Goal: Task Accomplishment & Management: Use online tool/utility

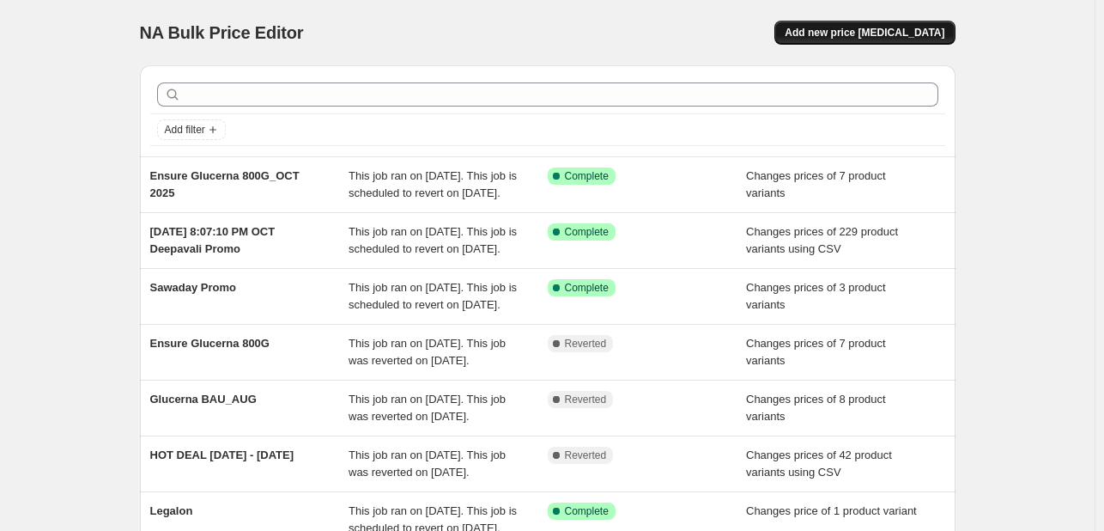
click at [855, 28] on span "Add new price [MEDICAL_DATA]" at bounding box center [865, 33] width 160 height 14
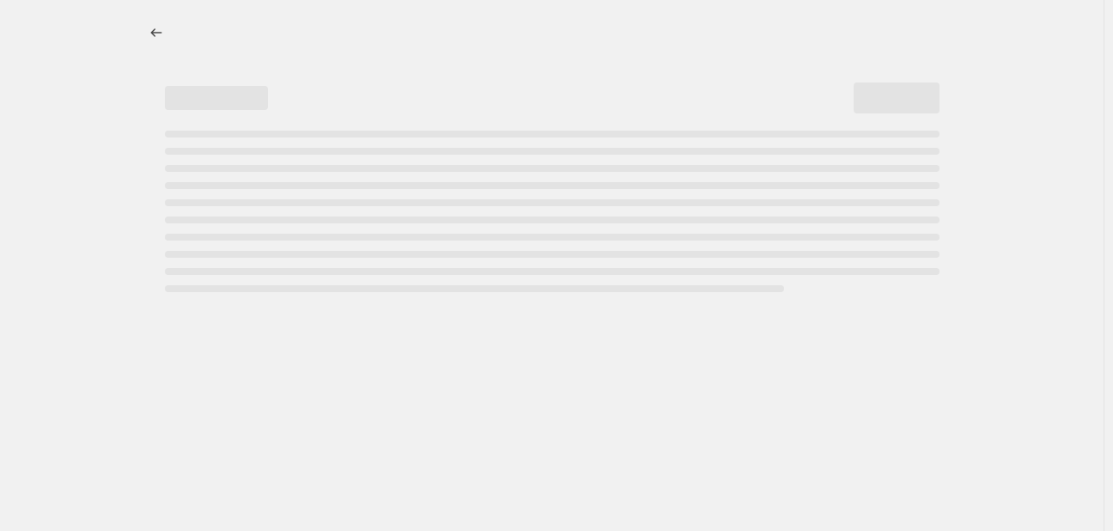
select select "percentage"
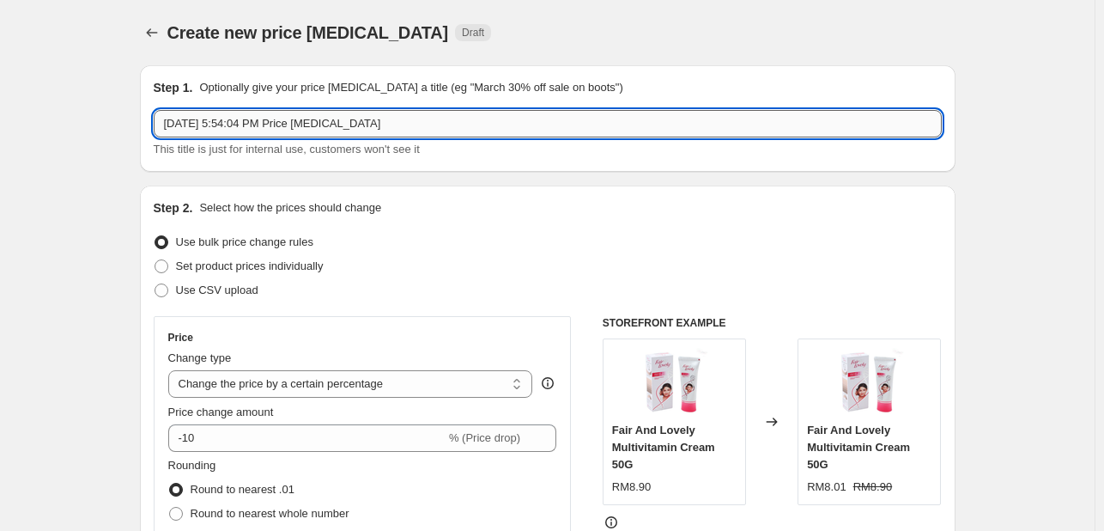
click at [289, 120] on input "[DATE] 5:54:04 PM Price [MEDICAL_DATA]" at bounding box center [548, 123] width 788 height 27
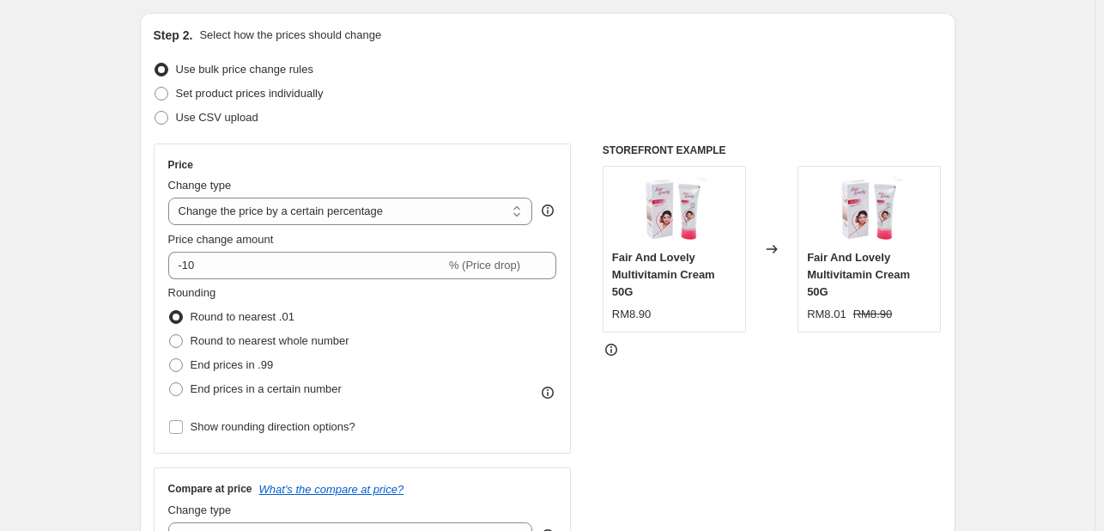
scroll to position [344, 0]
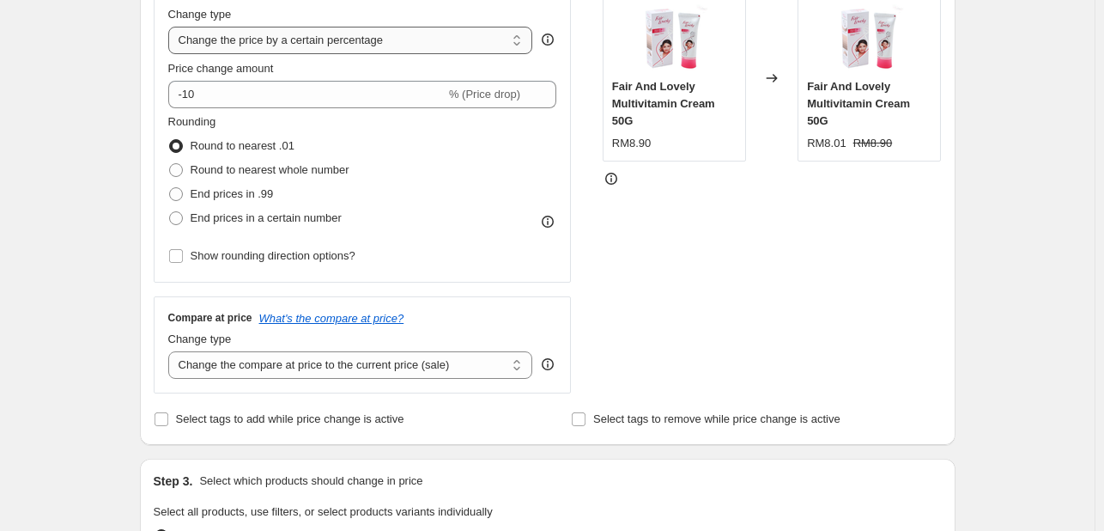
type input "Hot Items"
click at [468, 42] on select "Change the price to a certain amount Change the price by a certain amount Chang…" at bounding box center [350, 40] width 365 height 27
select select "to"
click at [172, 27] on select "Change the price to a certain amount Change the price by a certain amount Chang…" at bounding box center [350, 40] width 365 height 27
type input "80.00"
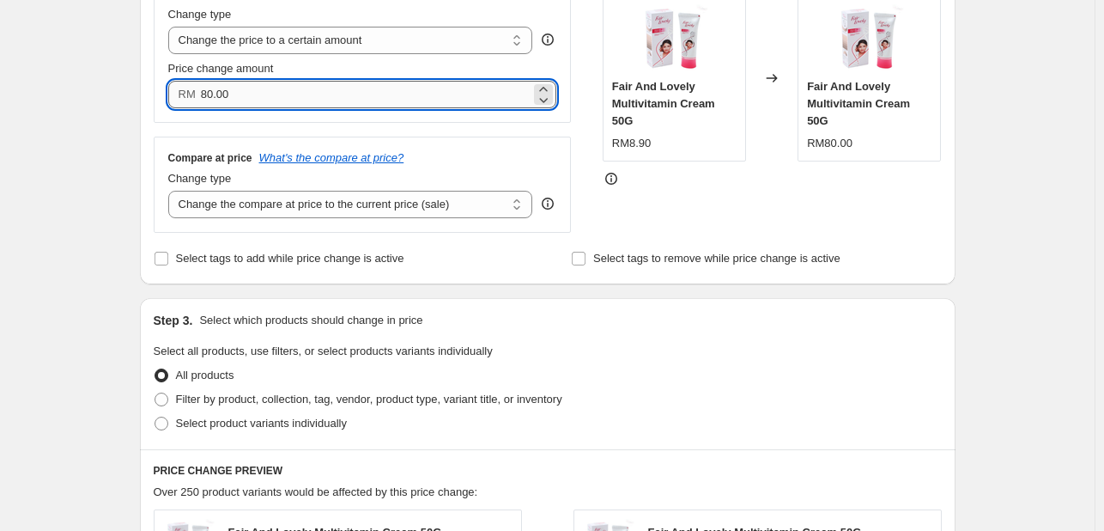
click at [368, 84] on input "80.00" at bounding box center [366, 94] width 330 height 27
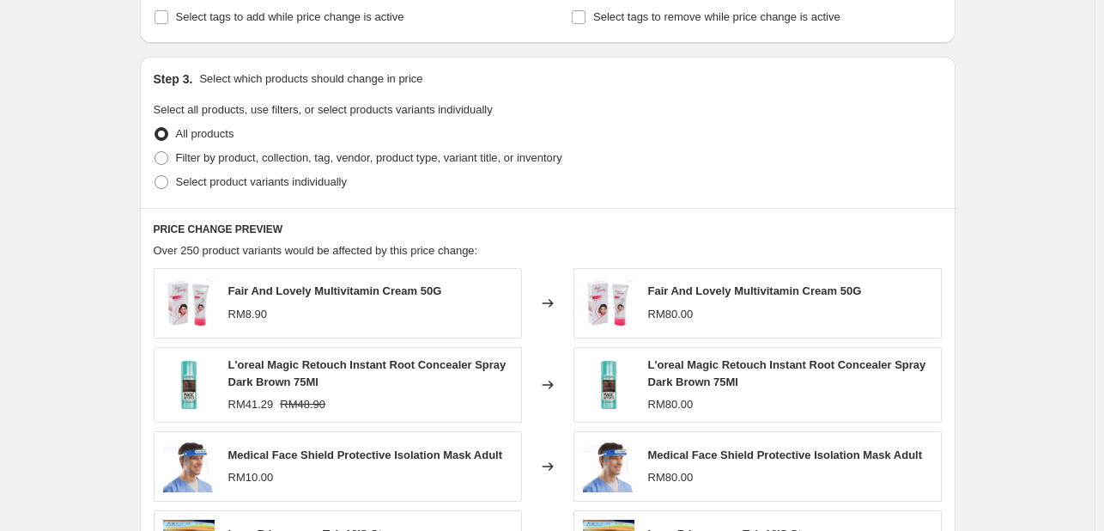
scroll to position [601, 0]
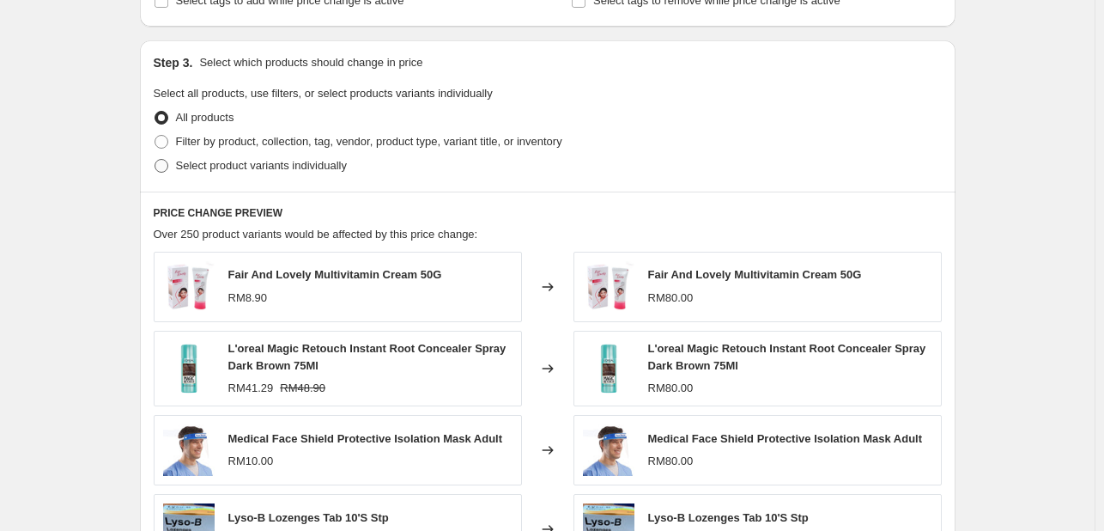
type input "0.00"
click at [319, 169] on span "Select product variants individually" at bounding box center [261, 165] width 171 height 13
click at [155, 160] on input "Select product variants individually" at bounding box center [155, 159] width 1 height 1
radio input "true"
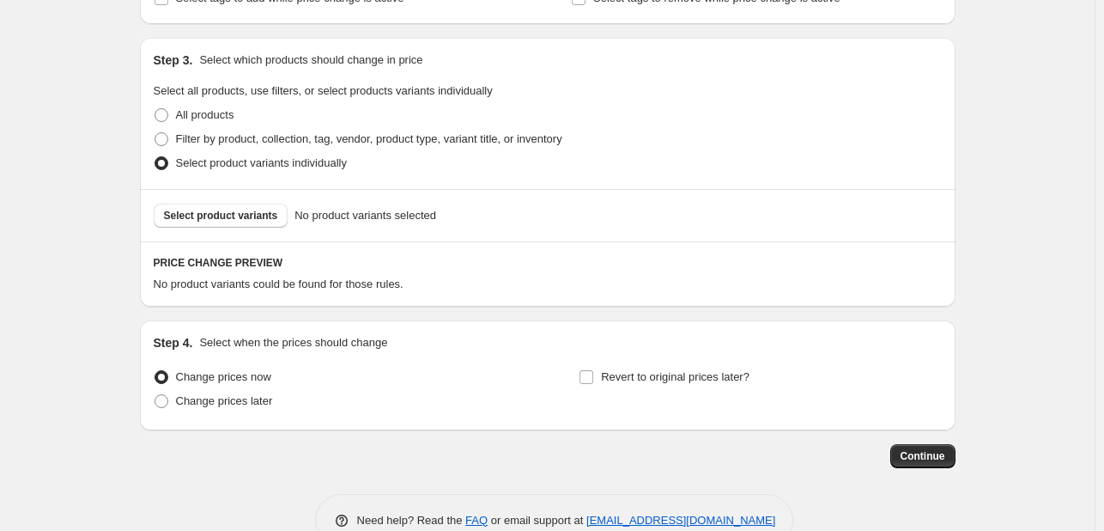
scroll to position [646, 0]
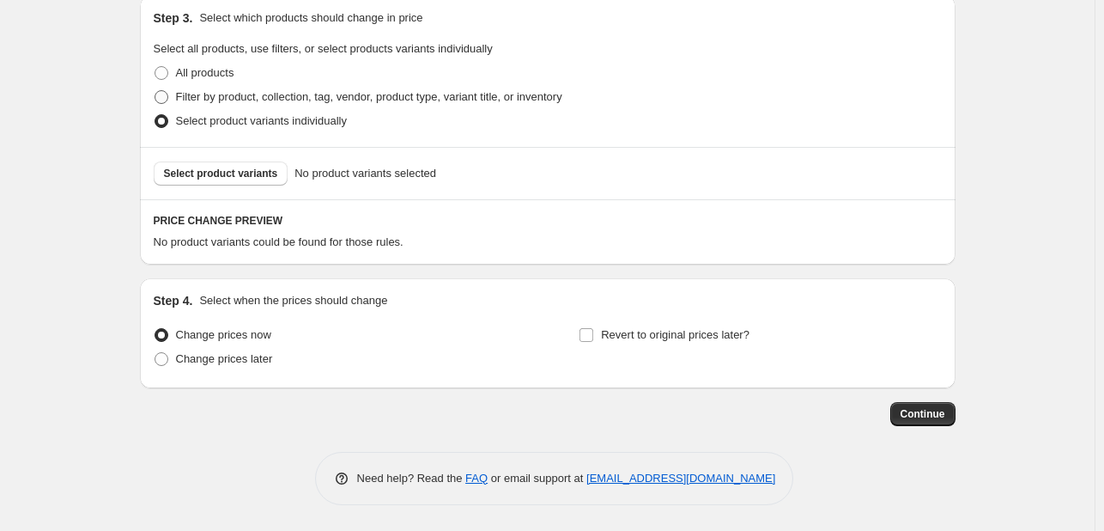
click at [238, 105] on span "Filter by product, collection, tag, vendor, product type, variant title, or inv…" at bounding box center [369, 96] width 386 height 17
click at [155, 91] on input "Filter by product, collection, tag, vendor, product type, variant title, or inv…" at bounding box center [155, 90] width 1 height 1
radio input "true"
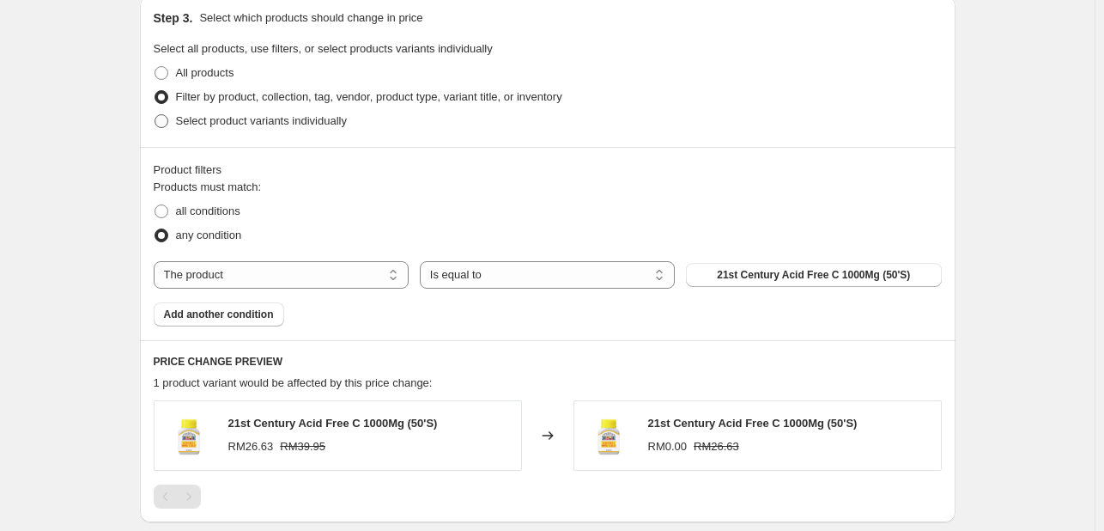
click at [234, 121] on span "Select product variants individually" at bounding box center [261, 120] width 171 height 13
click at [155, 115] on input "Select product variants individually" at bounding box center [155, 114] width 1 height 1
radio input "true"
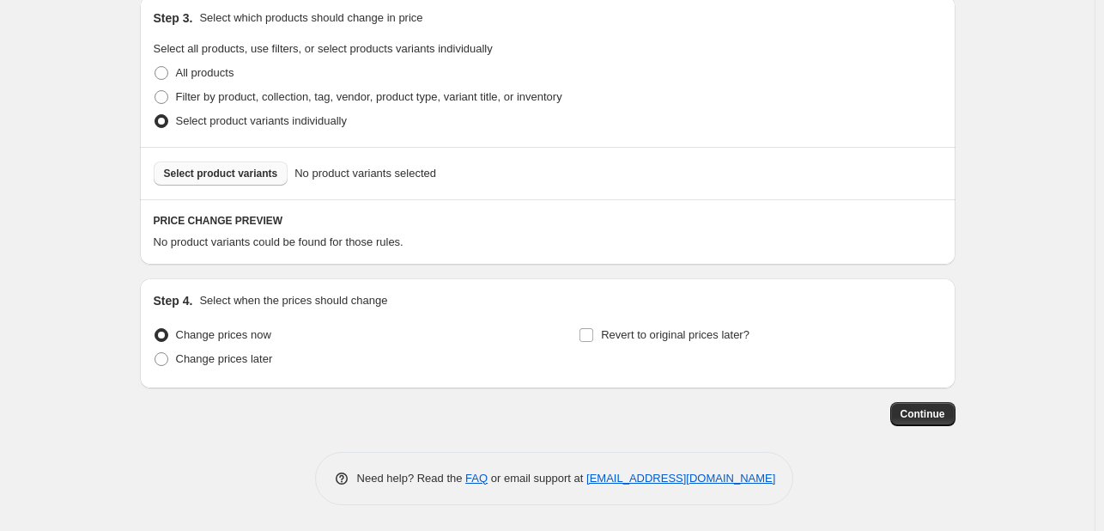
click at [257, 179] on span "Select product variants" at bounding box center [221, 174] width 114 height 14
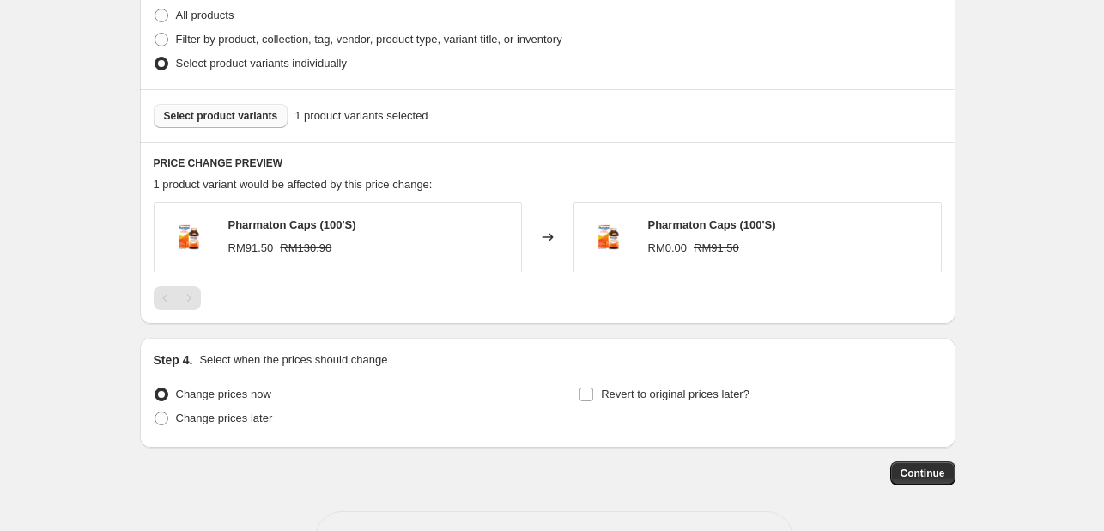
scroll to position [732, 0]
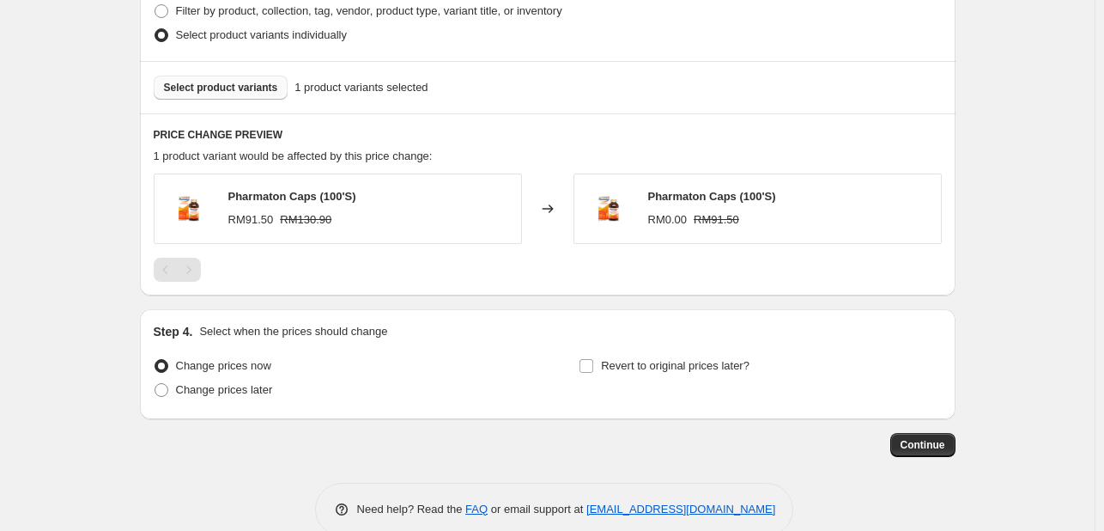
click at [678, 221] on div "RM0.00" at bounding box center [668, 219] width 40 height 17
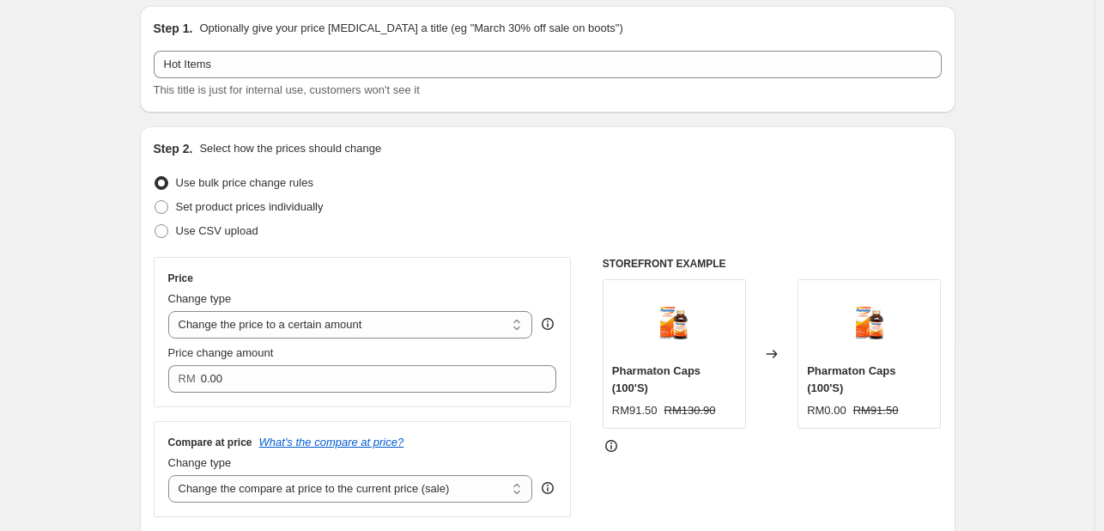
scroll to position [86, 0]
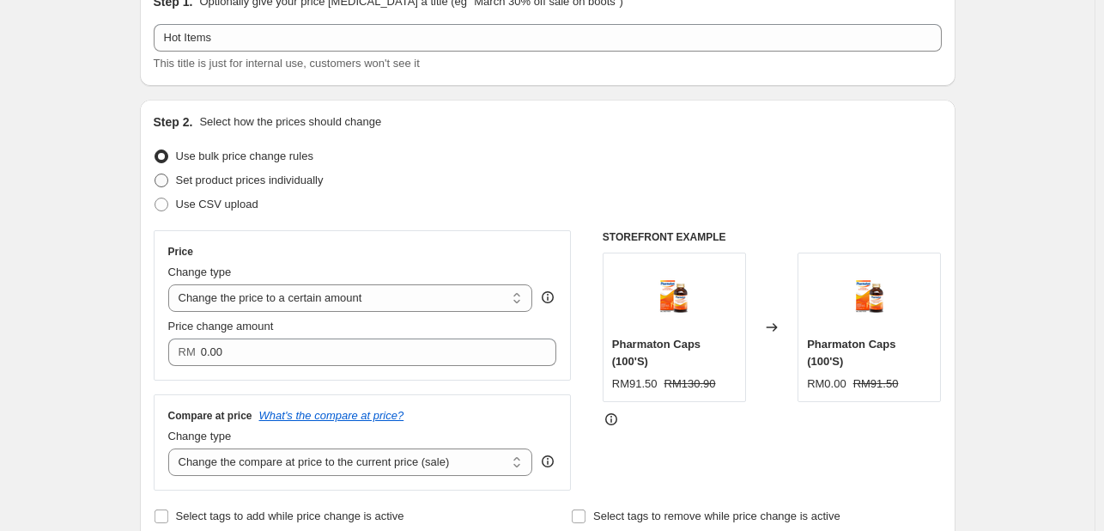
click at [297, 183] on span "Set product prices individually" at bounding box center [250, 179] width 148 height 13
click at [155, 174] on input "Set product prices individually" at bounding box center [155, 173] width 1 height 1
radio input "true"
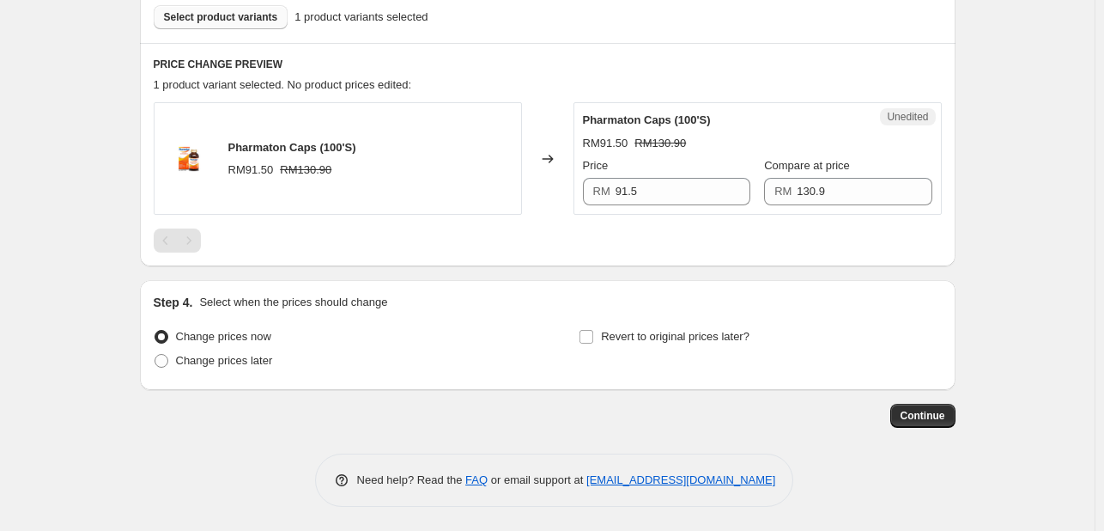
scroll to position [529, 0]
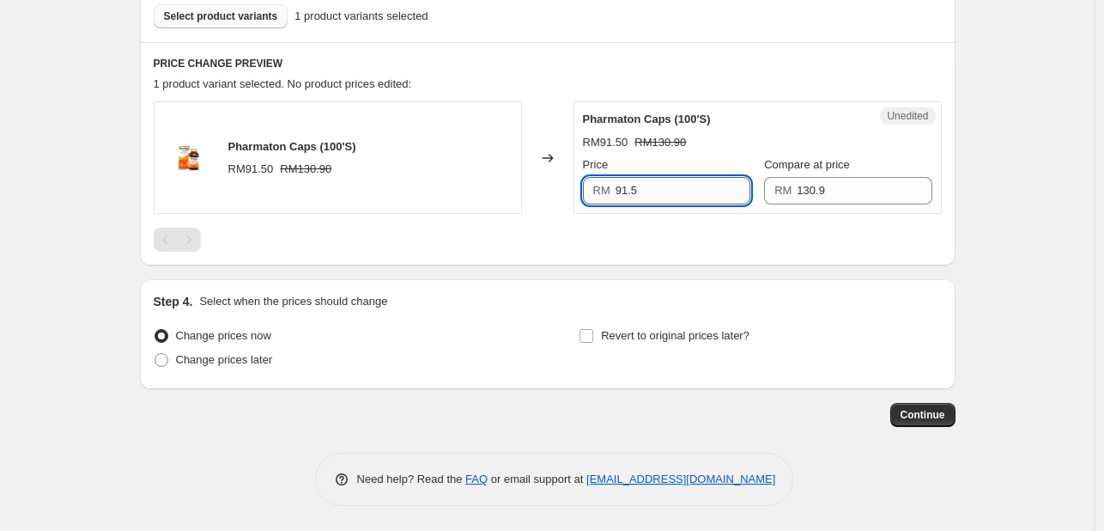
click at [639, 190] on input "91.5" at bounding box center [683, 190] width 135 height 27
type input "85.9"
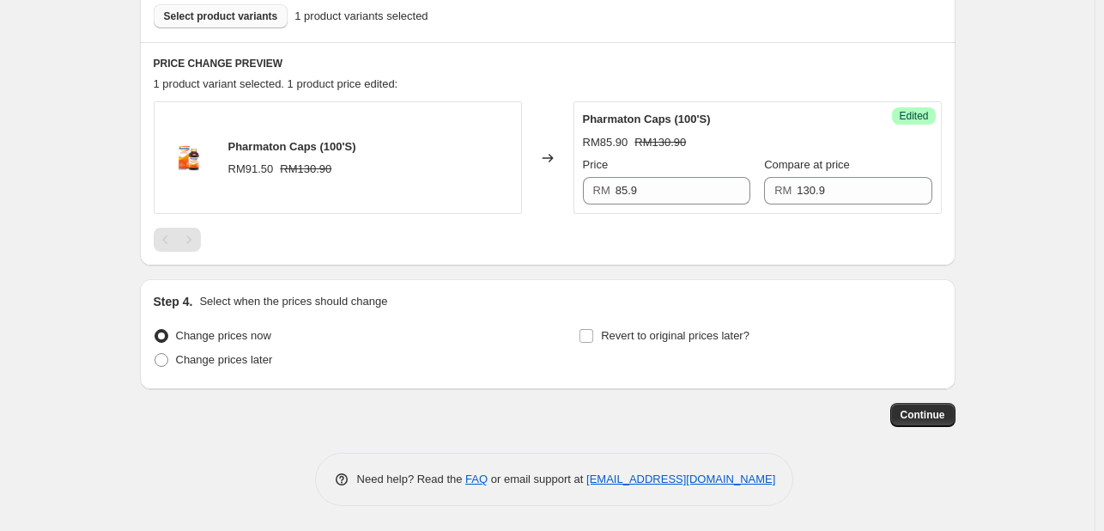
click at [244, 17] on span "Select product variants" at bounding box center [221, 16] width 114 height 14
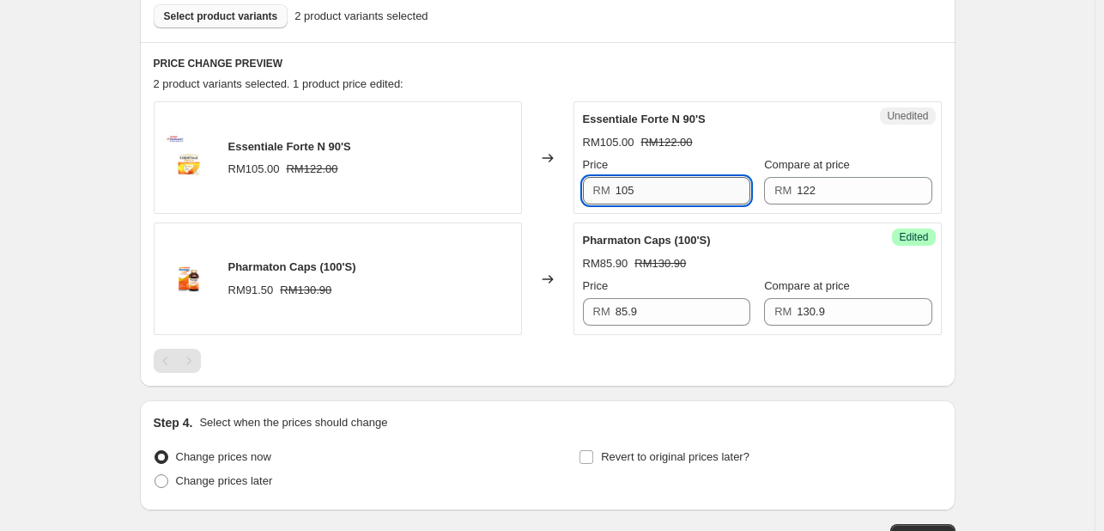
click at [662, 193] on input "105" at bounding box center [683, 190] width 135 height 27
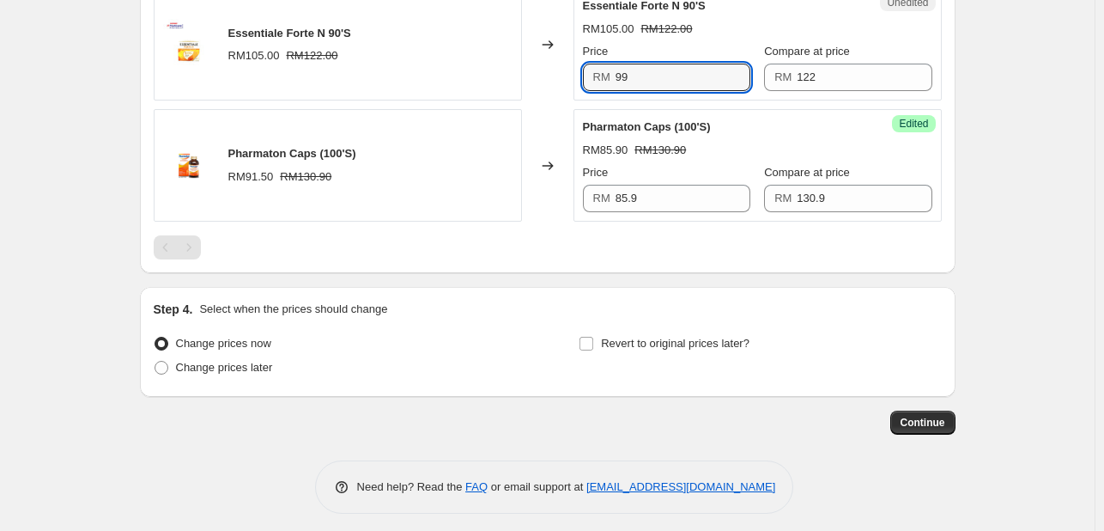
scroll to position [649, 0]
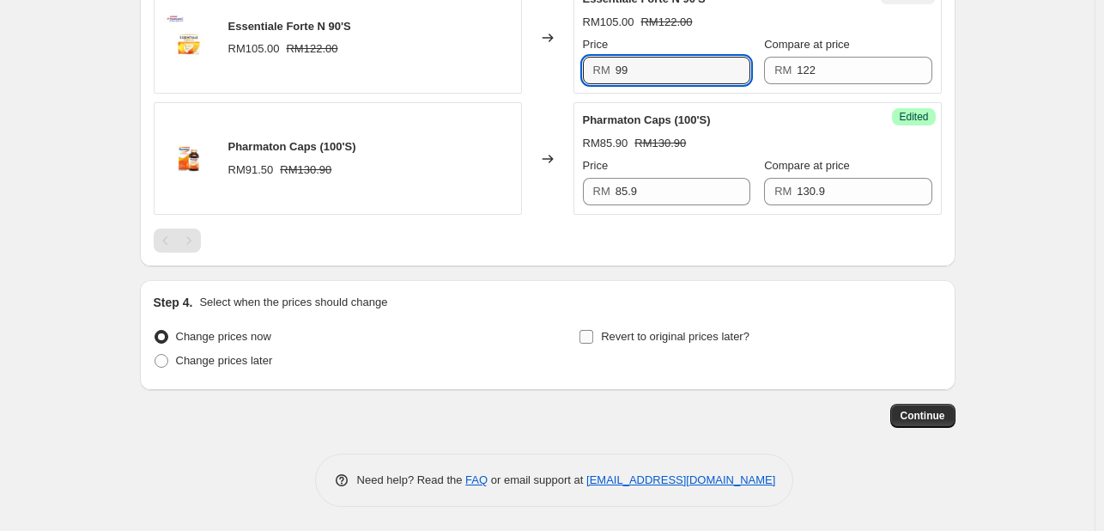
type input "99"
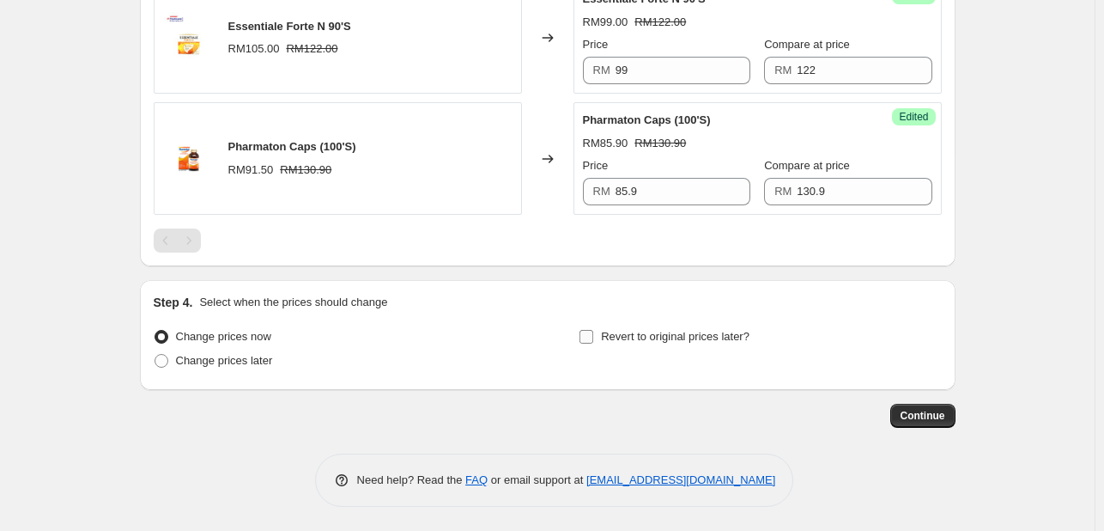
click at [654, 338] on span "Revert to original prices later?" at bounding box center [675, 336] width 149 height 13
click at [593, 338] on input "Revert to original prices later?" at bounding box center [587, 337] width 14 height 14
checkbox input "true"
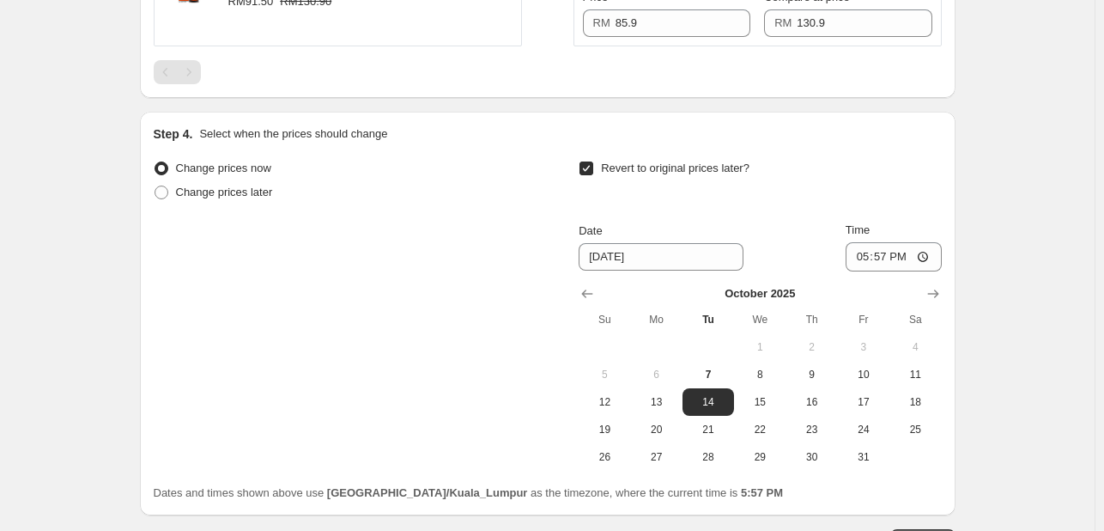
scroll to position [821, 0]
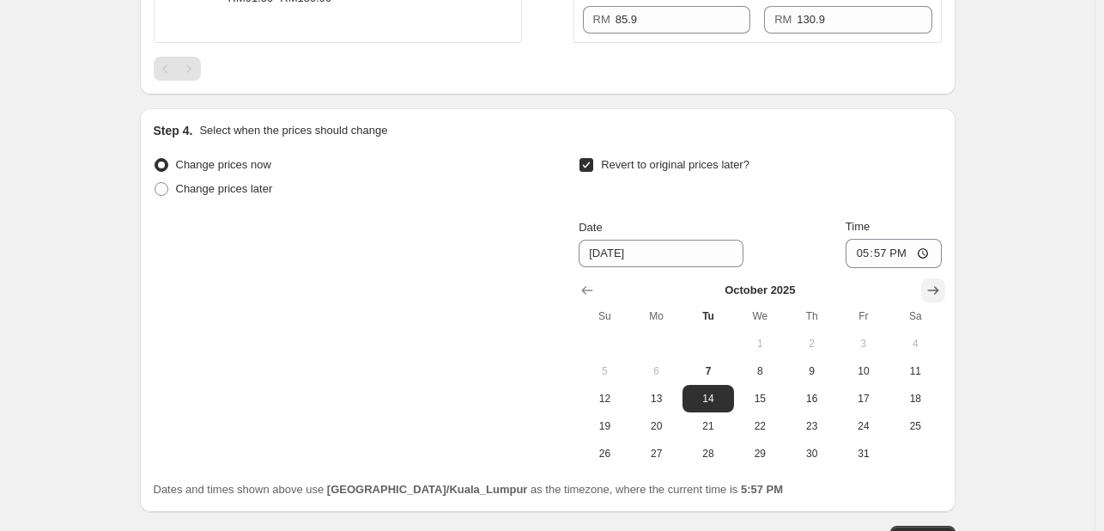
click at [937, 289] on icon "Show next month, November 2025" at bounding box center [933, 290] width 11 height 9
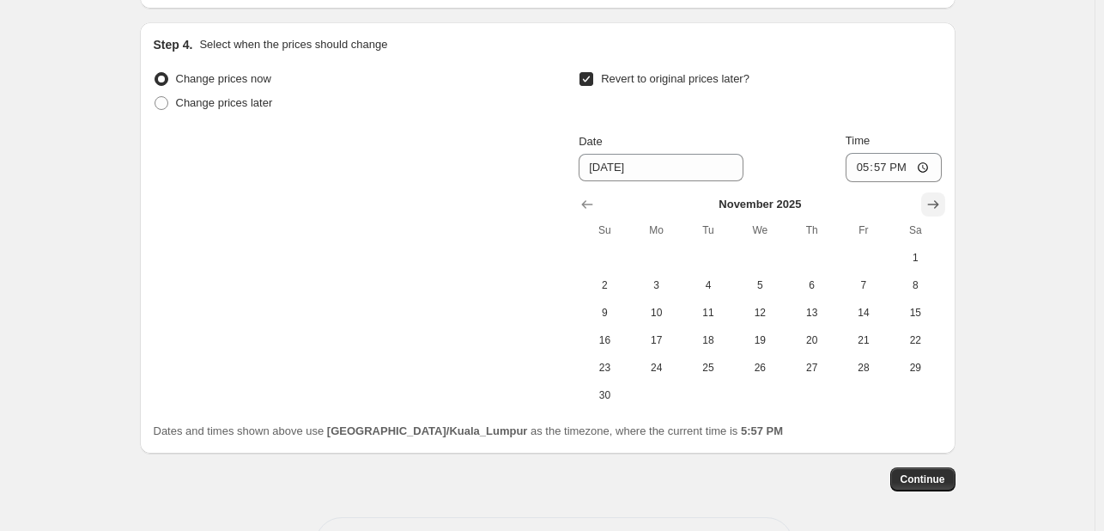
scroll to position [971, 0]
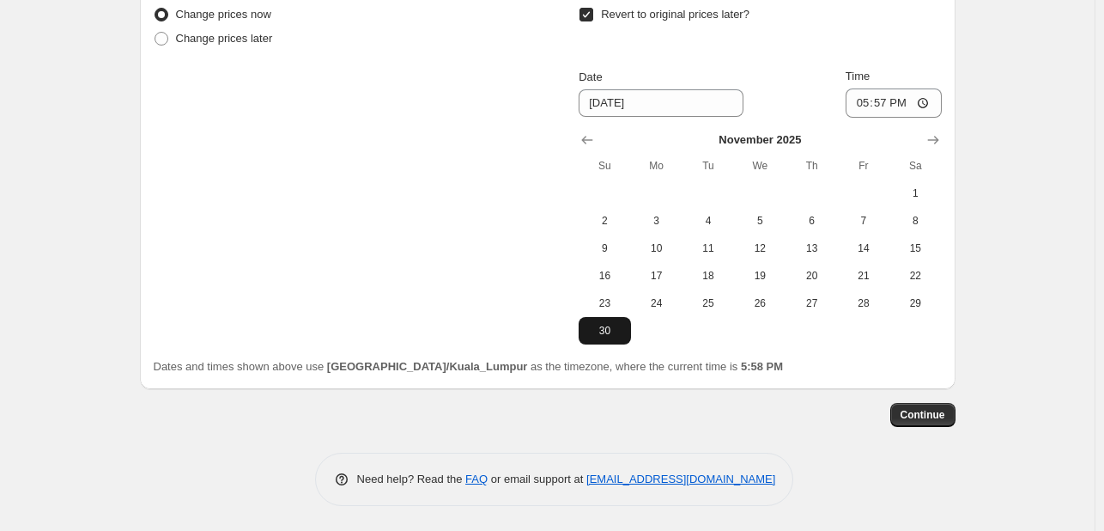
click at [617, 333] on span "30" at bounding box center [605, 331] width 38 height 14
type input "[DATE]"
click at [864, 95] on input "17:57" at bounding box center [894, 102] width 96 height 29
click at [924, 100] on input "17:57" at bounding box center [894, 102] width 96 height 29
type input "23:59"
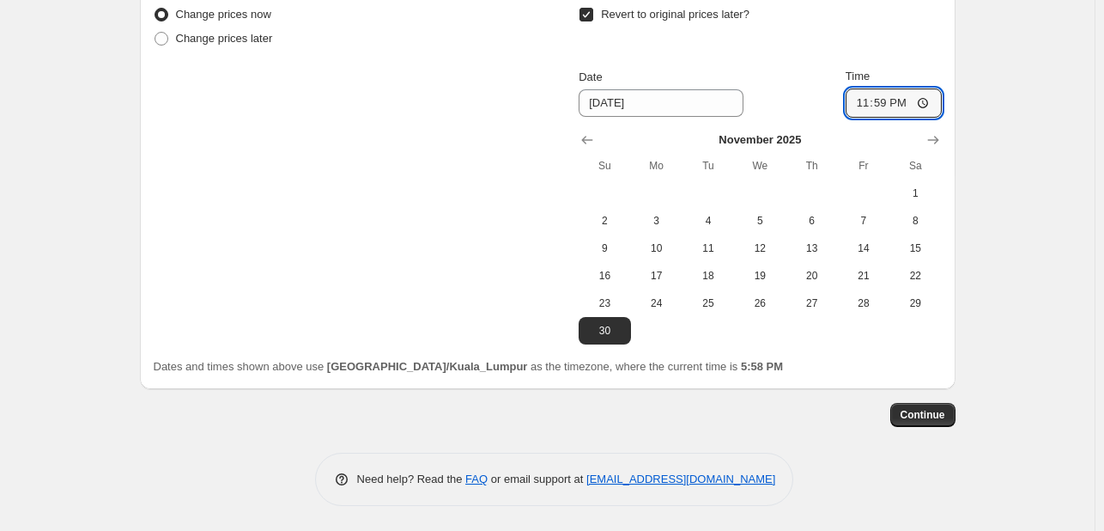
click at [940, 374] on div "Step 4. Select when the prices should change Change prices now Change prices la…" at bounding box center [548, 173] width 816 height 431
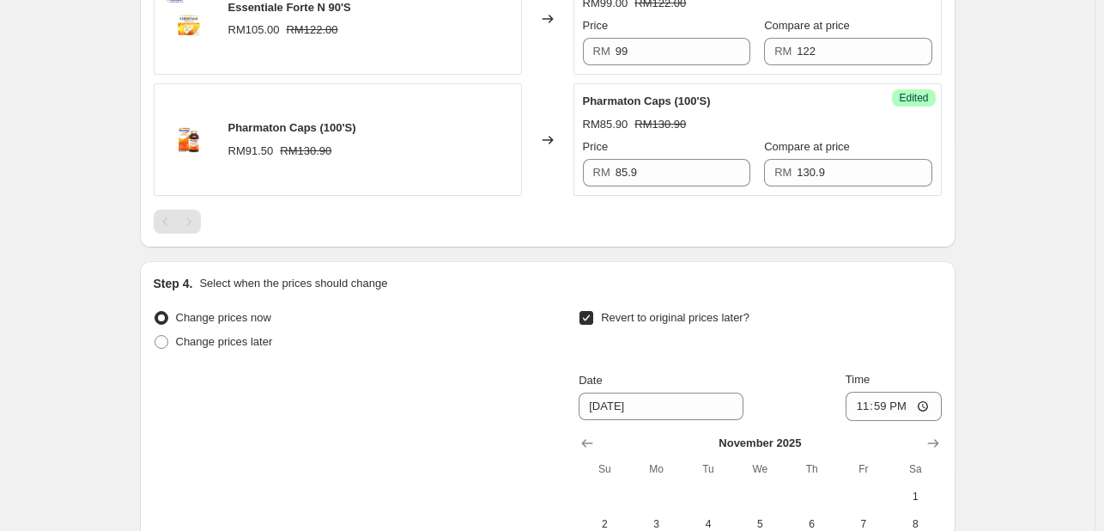
scroll to position [885, 0]
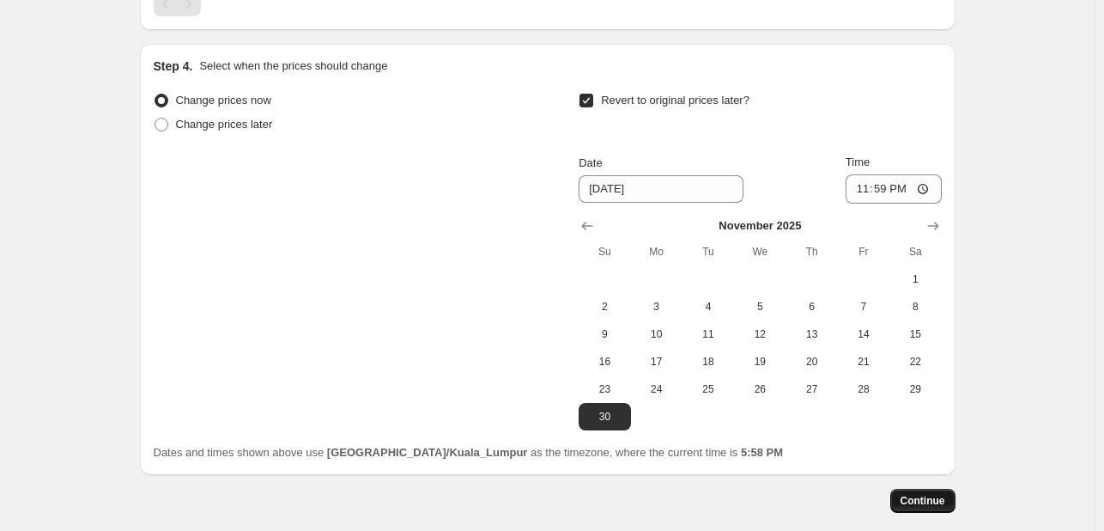
click at [929, 502] on span "Continue" at bounding box center [923, 501] width 45 height 14
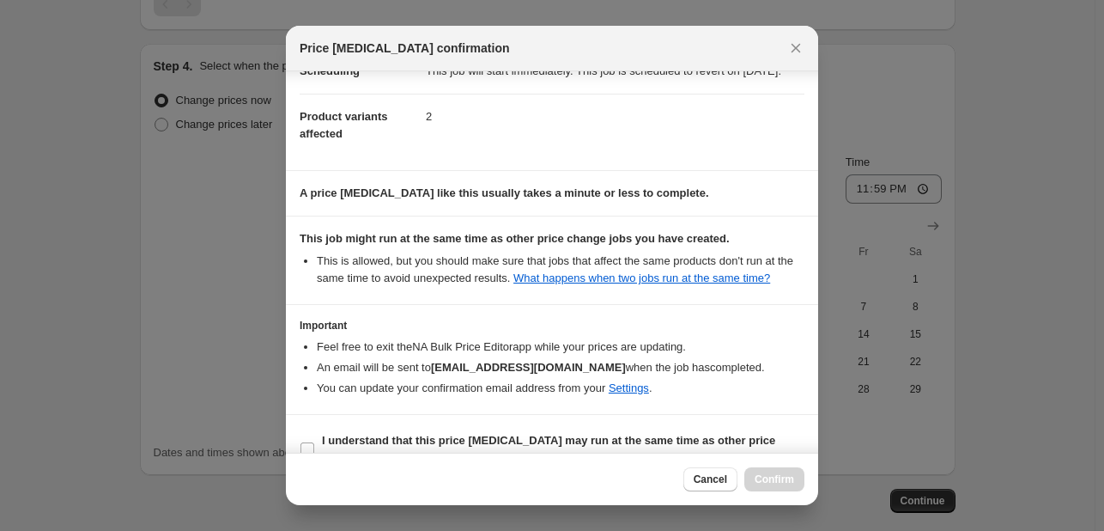
scroll to position [100, 0]
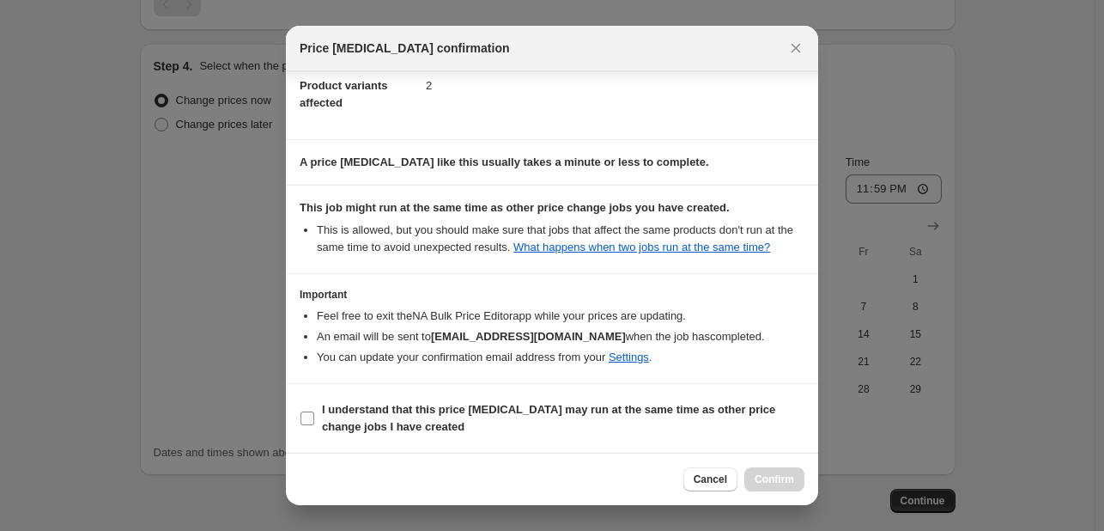
click at [308, 417] on input "I understand that this price [MEDICAL_DATA] may run at the same time as other p…" at bounding box center [308, 418] width 14 height 14
checkbox input "true"
click at [773, 475] on span "Confirm" at bounding box center [775, 479] width 40 height 14
